Goal: Task Accomplishment & Management: Manage account settings

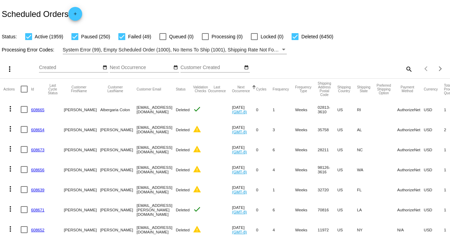
click at [404, 66] on mat-icon "search" at bounding box center [408, 68] width 8 height 11
click at [373, 75] on div "Search" at bounding box center [356, 69] width 112 height 20
click at [316, 68] on input "Search" at bounding box center [356, 68] width 112 height 6
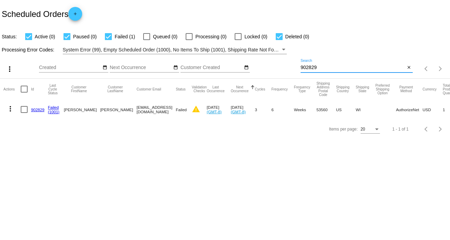
type input "902829"
click at [34, 111] on mat-cell "902829" at bounding box center [39, 109] width 17 height 20
click at [36, 109] on link "902829" at bounding box center [37, 109] width 13 height 4
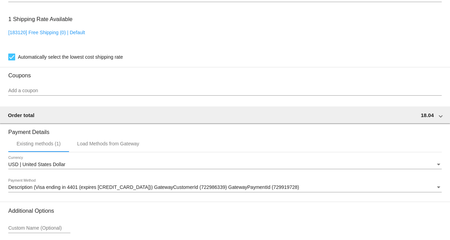
scroll to position [613, 0]
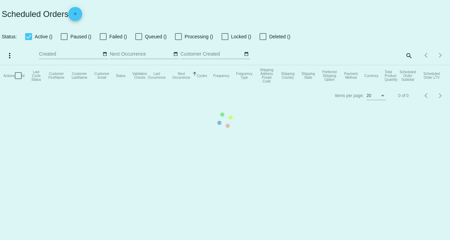
checkbox input "true"
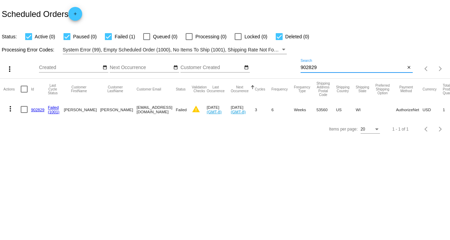
drag, startPoint x: 321, startPoint y: 68, endPoint x: 276, endPoint y: 66, distance: 44.9
click at [276, 66] on div "more_vert Sep Jan Feb Mar [DATE]" at bounding box center [225, 66] width 450 height 24
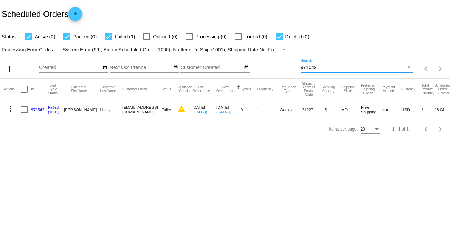
type input "971542"
click at [33, 108] on link "971542" at bounding box center [37, 109] width 13 height 4
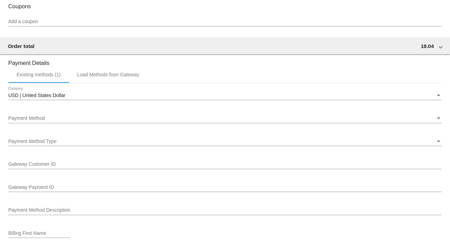
scroll to position [655, 0]
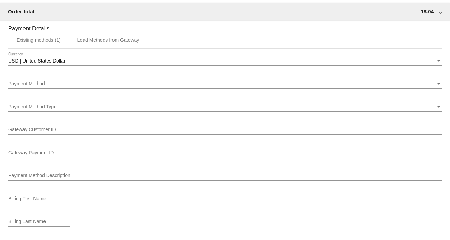
click at [79, 79] on div "Payment Method Payment Method" at bounding box center [224, 81] width 433 height 13
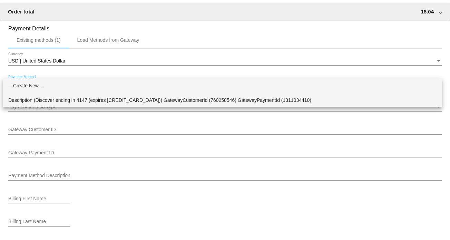
click at [91, 97] on span "Description (Discover ending in 4147 (expires [CREDIT_CARD_DATA])) GatewayCusto…" at bounding box center [222, 100] width 428 height 14
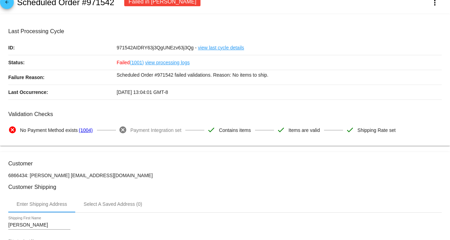
scroll to position [0, 0]
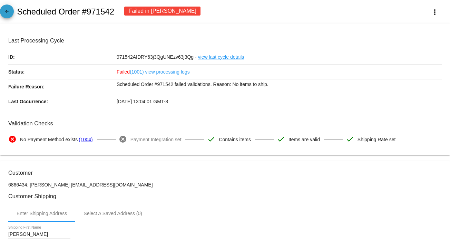
click at [3, 12] on mat-icon "arrow_back" at bounding box center [7, 13] width 8 height 8
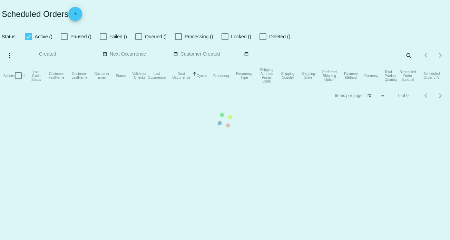
checkbox input "true"
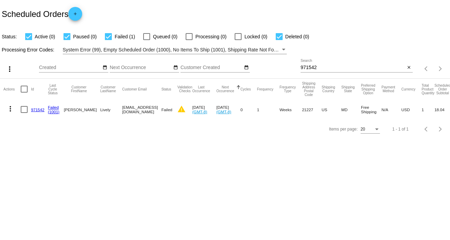
drag, startPoint x: 108, startPoint y: 108, endPoint x: 161, endPoint y: 114, distance: 54.1
click at [161, 114] on mat-cell "[EMAIL_ADDRESS][DOMAIN_NAME]" at bounding box center [141, 109] width 39 height 20
copy mat-cell "[EMAIL_ADDRESS][DOMAIN_NAME]"
click at [237, 145] on body "Scheduled Orders add Status: Active (0) Paused (0) Failed (1) Queued (0) Proces…" at bounding box center [225, 120] width 450 height 240
click at [39, 111] on link "971542" at bounding box center [37, 109] width 13 height 4
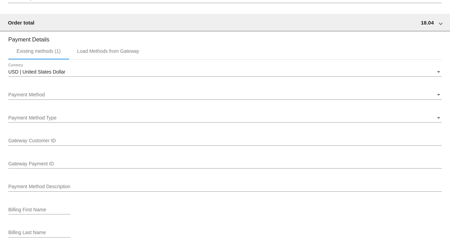
scroll to position [690, 0]
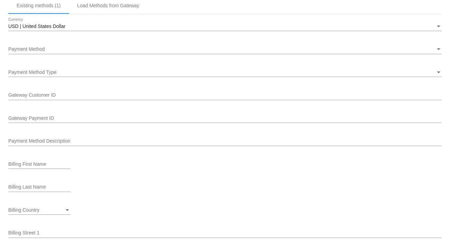
click at [44, 45] on div "Payment Method Payment Method" at bounding box center [224, 47] width 433 height 13
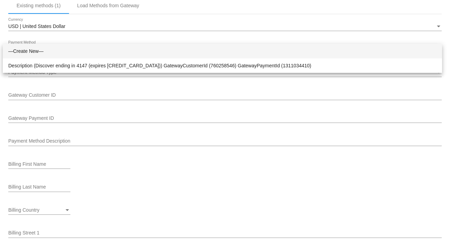
drag, startPoint x: 447, startPoint y: 179, endPoint x: 440, endPoint y: 199, distance: 21.1
click at [449, 207] on html "arrow_back Scheduled Order #971542 Failed in [PERSON_NAME] more_vert Last Proce…" at bounding box center [225, 120] width 450 height 240
click at [430, 201] on div at bounding box center [225, 120] width 450 height 240
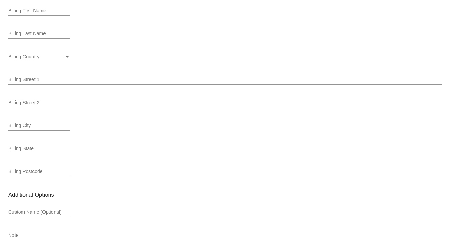
scroll to position [889, 0]
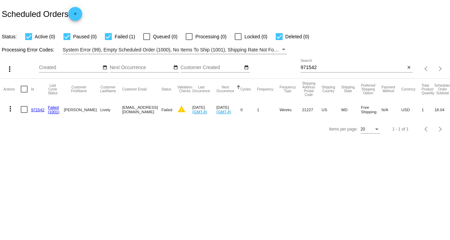
click at [8, 107] on mat-icon "more_vert" at bounding box center [10, 109] width 8 height 8
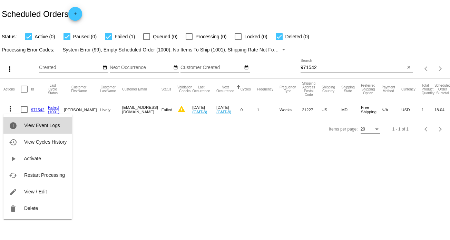
click at [34, 122] on button "info View Event Logs" at bounding box center [37, 125] width 69 height 17
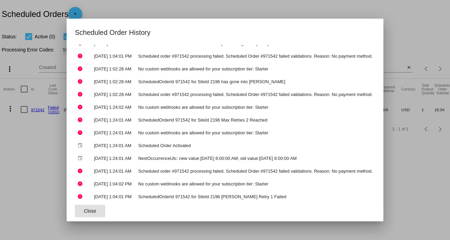
scroll to position [888, 0]
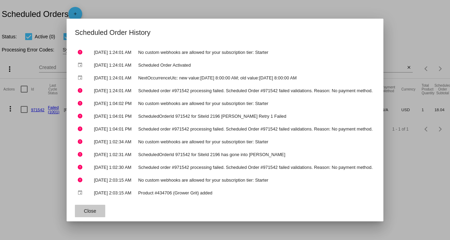
click at [92, 210] on button "Close" at bounding box center [90, 211] width 30 height 12
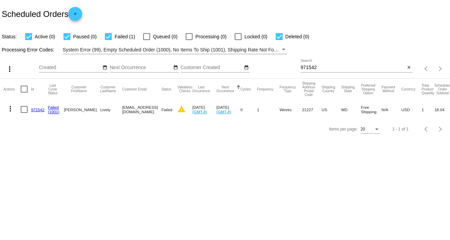
drag, startPoint x: 341, startPoint y: 65, endPoint x: 330, endPoint y: 66, distance: 11.1
click at [341, 65] on input "971542" at bounding box center [352, 68] width 105 height 6
drag, startPoint x: 324, startPoint y: 67, endPoint x: 287, endPoint y: 69, distance: 37.3
click at [287, 69] on div "more_vert Sep Jan Feb Mar [DATE]" at bounding box center [225, 66] width 450 height 24
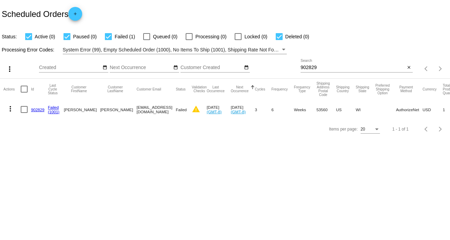
drag, startPoint x: 108, startPoint y: 110, endPoint x: 150, endPoint y: 112, distance: 42.5
click at [150, 112] on mat-cell "[EMAIL_ADDRESS][DOMAIN_NAME]" at bounding box center [156, 109] width 39 height 20
copy mat-cell "[EMAIL_ADDRESS][DOMAIN_NAME]"
drag, startPoint x: 327, startPoint y: 62, endPoint x: 316, endPoint y: 66, distance: 11.8
click at [316, 66] on div "902829 Search" at bounding box center [352, 65] width 105 height 13
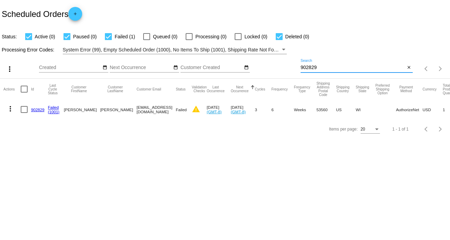
drag, startPoint x: 326, startPoint y: 67, endPoint x: 268, endPoint y: 70, distance: 58.0
click at [268, 70] on div "more_vert Sep Jan Feb Mar [DATE]" at bounding box center [225, 66] width 450 height 24
type input "985872"
click at [32, 108] on link "985872" at bounding box center [37, 109] width 13 height 4
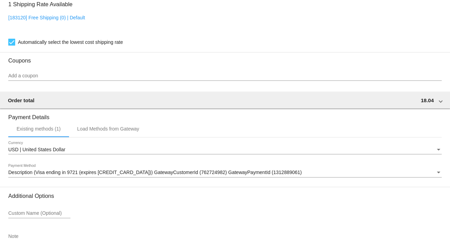
scroll to position [613, 0]
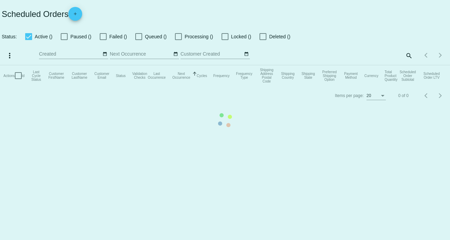
checkbox input "true"
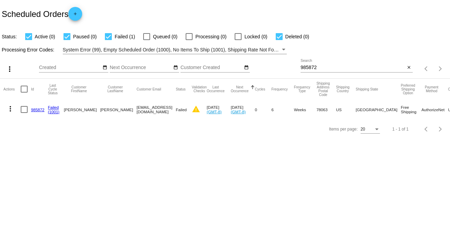
drag, startPoint x: 149, startPoint y: 110, endPoint x: 106, endPoint y: 111, distance: 42.8
click at [106, 111] on mat-row "more_vert 985872 Failed (1001) [PERSON_NAME][GEOGRAPHIC_DATA] [EMAIL_ADDRESS][D…" at bounding box center [264, 109] width 523 height 20
copy mat-row "[EMAIL_ADDRESS][DOMAIN_NAME]"
drag, startPoint x: 321, startPoint y: 69, endPoint x: 288, endPoint y: 69, distance: 32.8
click at [288, 69] on div "more_vert Sep Jan Feb Mar [DATE]" at bounding box center [225, 66] width 450 height 24
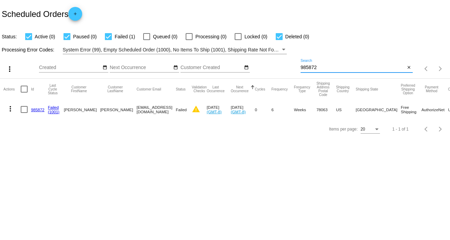
click at [333, 68] on input "985872" at bounding box center [352, 68] width 105 height 6
drag, startPoint x: 326, startPoint y: 67, endPoint x: 290, endPoint y: 67, distance: 35.5
click at [290, 67] on div "more_vert Sep Jan Feb Mar [DATE]" at bounding box center [225, 66] width 450 height 24
type input "971388"
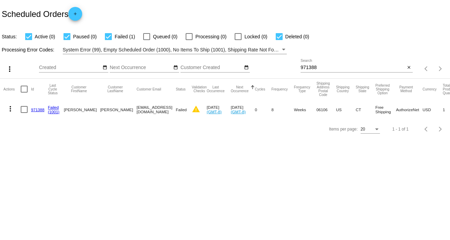
click at [38, 109] on link "971388" at bounding box center [37, 109] width 13 height 4
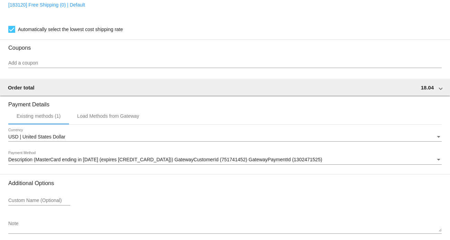
scroll to position [613, 0]
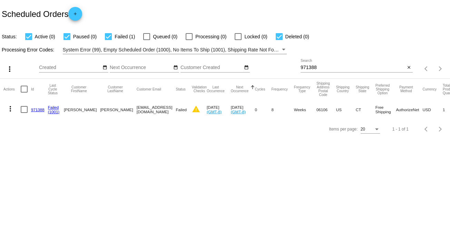
drag, startPoint x: 108, startPoint y: 109, endPoint x: 152, endPoint y: 110, distance: 44.2
click at [152, 110] on mat-cell "[EMAIL_ADDRESS][DOMAIN_NAME]" at bounding box center [156, 109] width 39 height 20
click at [334, 69] on input "971388" at bounding box center [352, 68] width 105 height 6
drag, startPoint x: 324, startPoint y: 66, endPoint x: 287, endPoint y: 68, distance: 36.6
click at [287, 68] on div "more_vert Sep Jan Feb Mar [DATE]" at bounding box center [225, 66] width 450 height 24
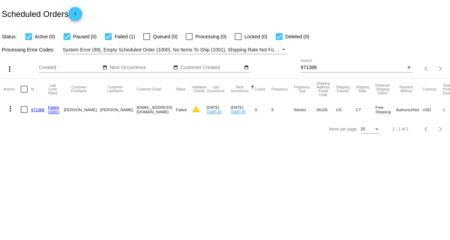
click at [329, 64] on div "971388 Search" at bounding box center [352, 65] width 105 height 13
type input "982451"
click at [33, 108] on link "982451" at bounding box center [37, 109] width 13 height 4
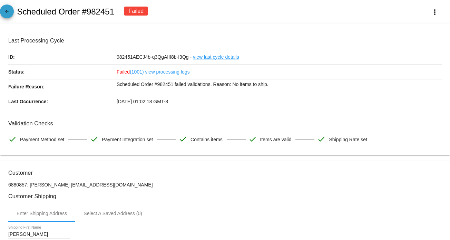
click at [3, 12] on mat-icon "arrow_back" at bounding box center [7, 13] width 8 height 8
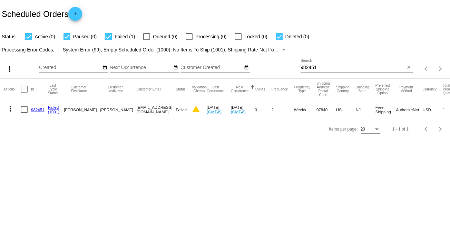
drag, startPoint x: 139, startPoint y: 110, endPoint x: 108, endPoint y: 112, distance: 31.5
click at [137, 112] on mat-cell "[EMAIL_ADDRESS][DOMAIN_NAME]" at bounding box center [156, 109] width 39 height 20
copy mat-cell "[EMAIL_ADDRESS][DOMAIN_NAME]"
